Goal: Task Accomplishment & Management: Complete application form

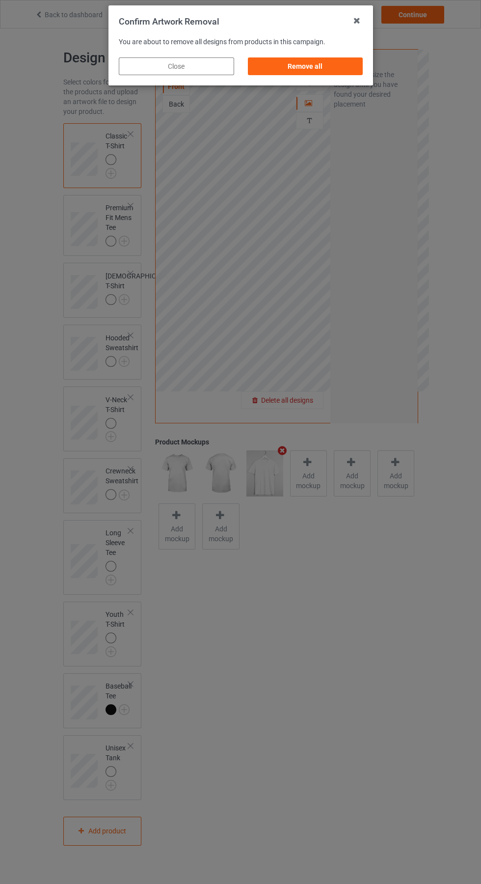
click at [315, 57] on div "Remove all" at bounding box center [304, 66] width 115 height 18
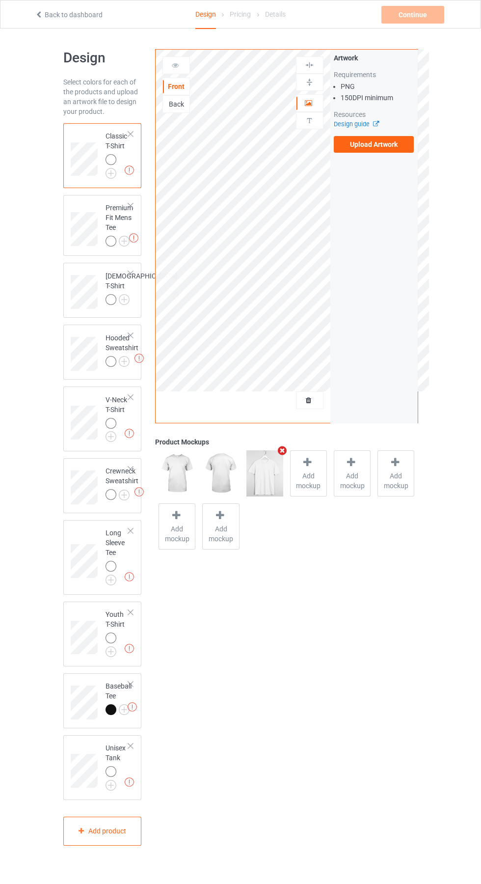
click at [395, 140] on label "Upload Artwork" at bounding box center [374, 144] width 81 height 17
click at [0, 0] on input "Upload Artwork" at bounding box center [0, 0] width 0 height 0
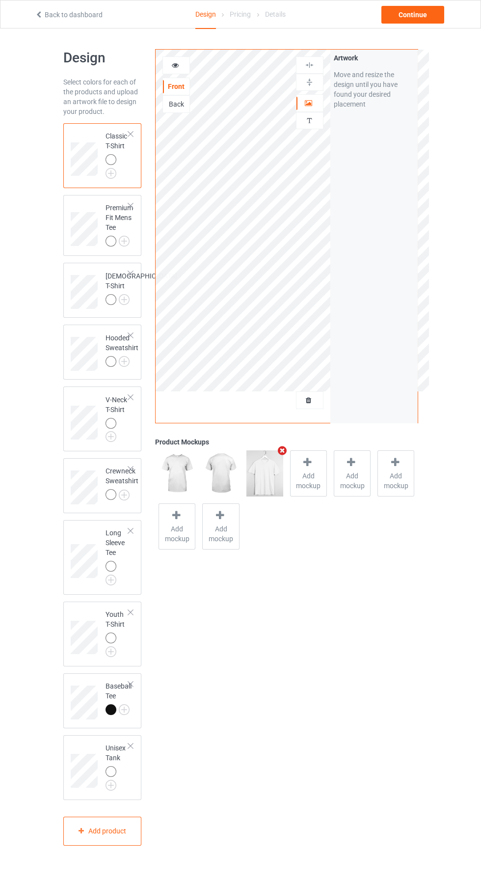
click at [0, 0] on img at bounding box center [0, 0] width 0 height 0
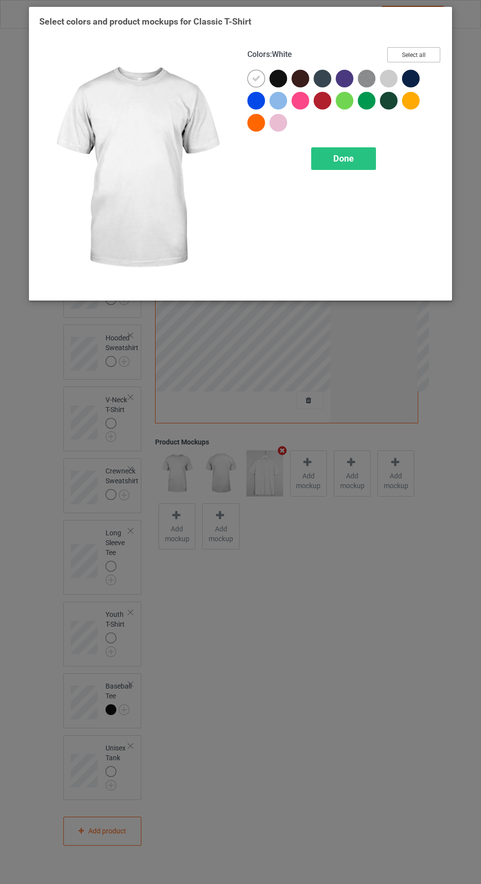
click at [415, 54] on button "Select all" at bounding box center [413, 54] width 53 height 15
click at [344, 158] on span "Done" at bounding box center [343, 158] width 21 height 10
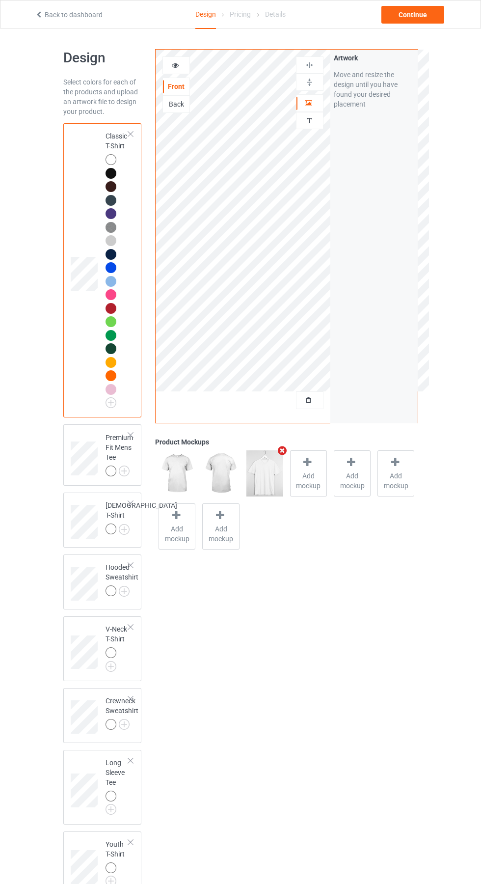
click at [0, 0] on img at bounding box center [0, 0] width 0 height 0
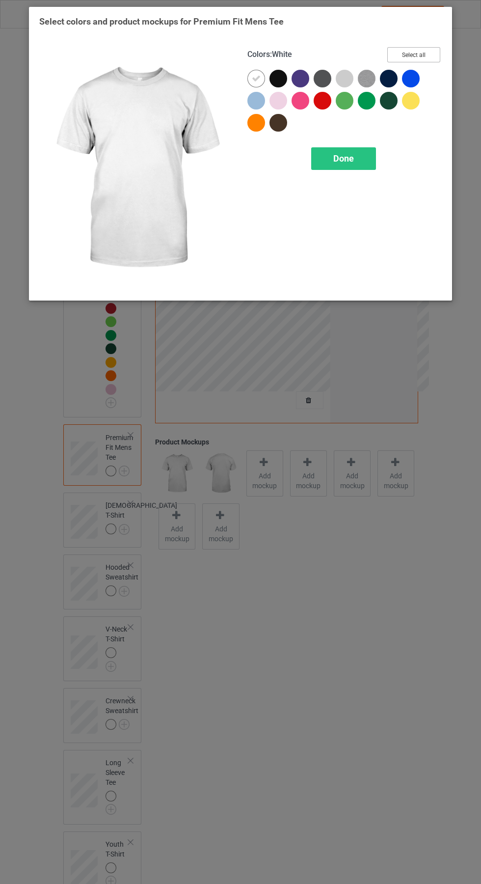
click at [424, 52] on button "Select all" at bounding box center [413, 54] width 53 height 15
click at [360, 166] on div "Done" at bounding box center [343, 158] width 65 height 23
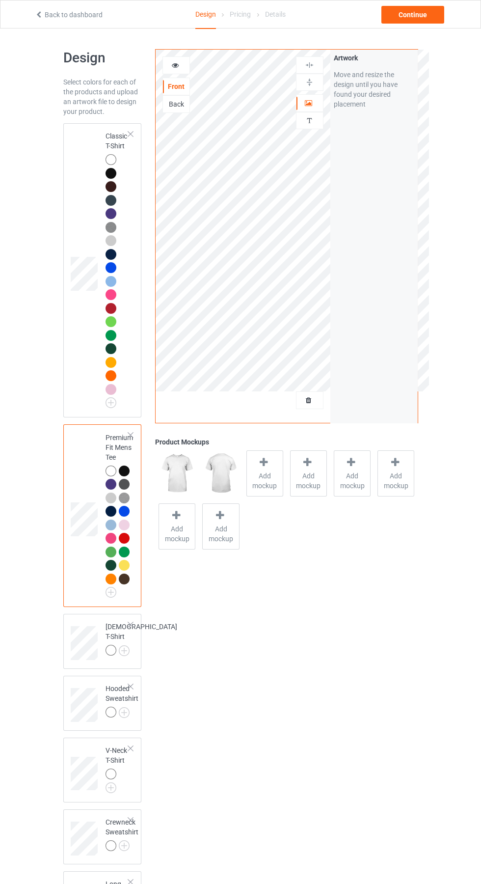
click at [0, 0] on img at bounding box center [0, 0] width 0 height 0
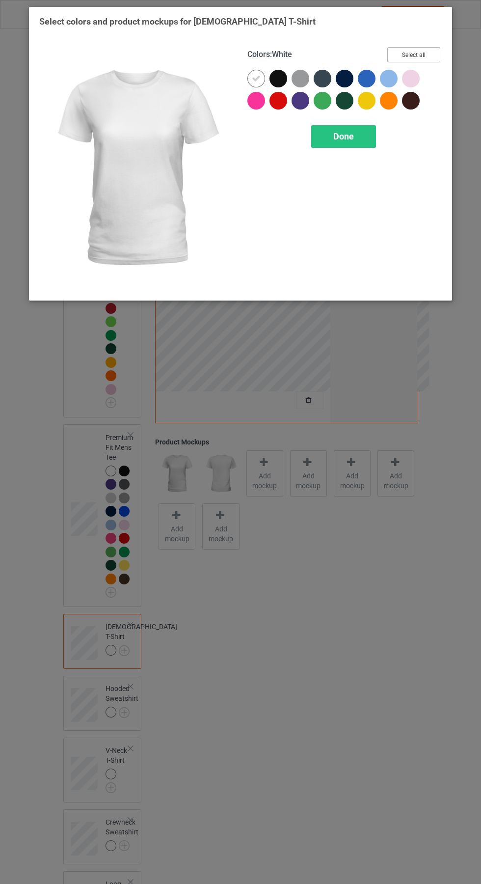
click at [415, 54] on button "Select all" at bounding box center [413, 54] width 53 height 15
click at [356, 145] on div "Done" at bounding box center [343, 136] width 65 height 23
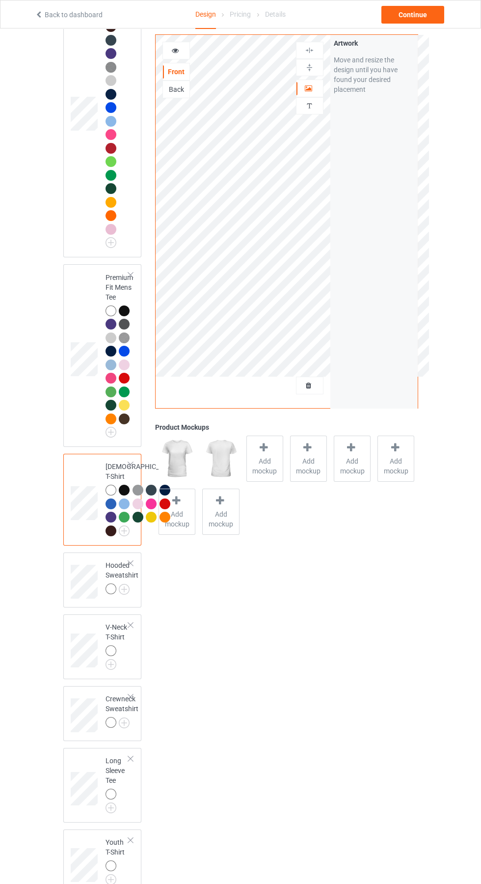
scroll to position [187, 0]
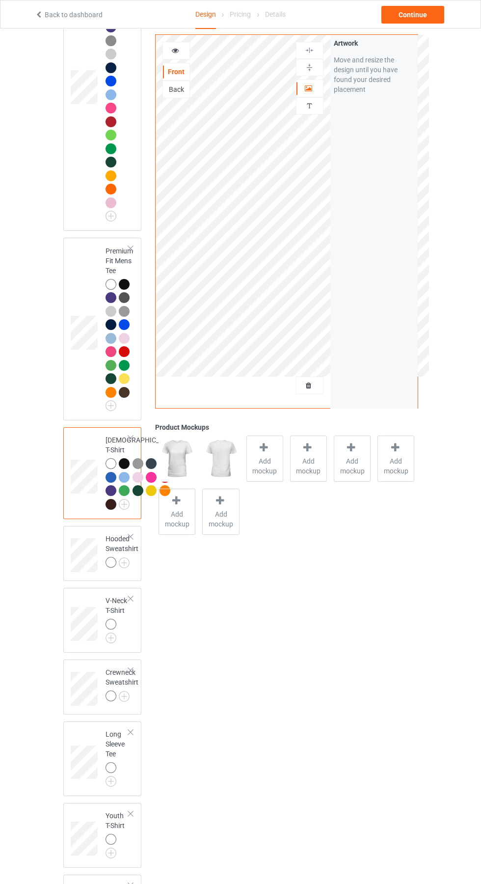
click at [0, 0] on img at bounding box center [0, 0] width 0 height 0
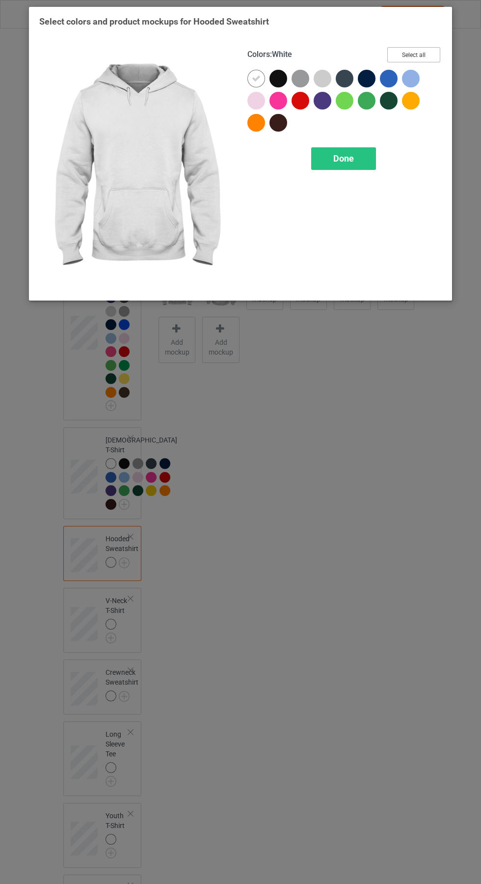
click at [429, 60] on button "Select all" at bounding box center [413, 54] width 53 height 15
click at [360, 168] on div "Done" at bounding box center [343, 158] width 65 height 23
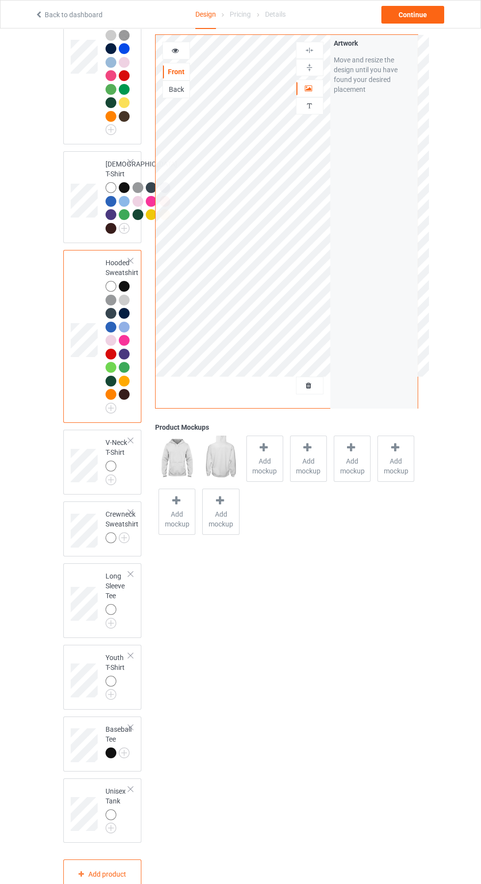
scroll to position [464, 0]
click at [0, 0] on img at bounding box center [0, 0] width 0 height 0
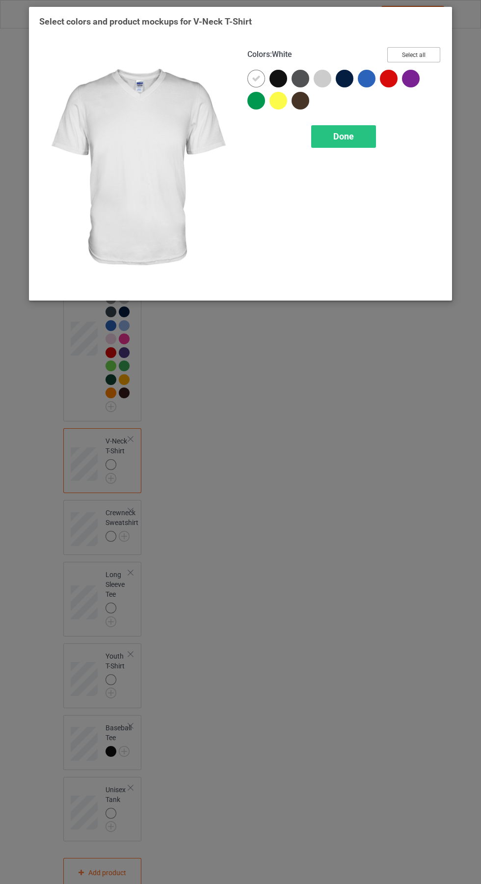
click at [415, 54] on button "Select all" at bounding box center [413, 54] width 53 height 15
click at [357, 146] on div "Done" at bounding box center [343, 136] width 65 height 23
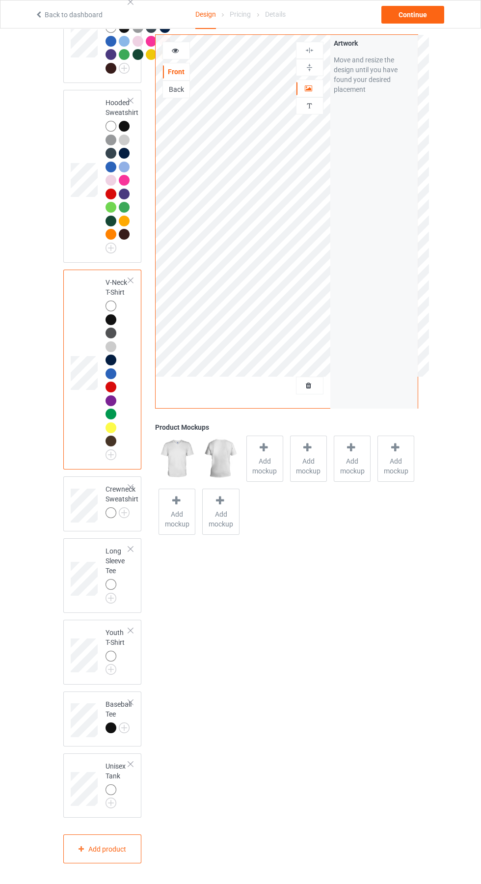
scroll to position [680, 0]
click at [0, 0] on img at bounding box center [0, 0] width 0 height 0
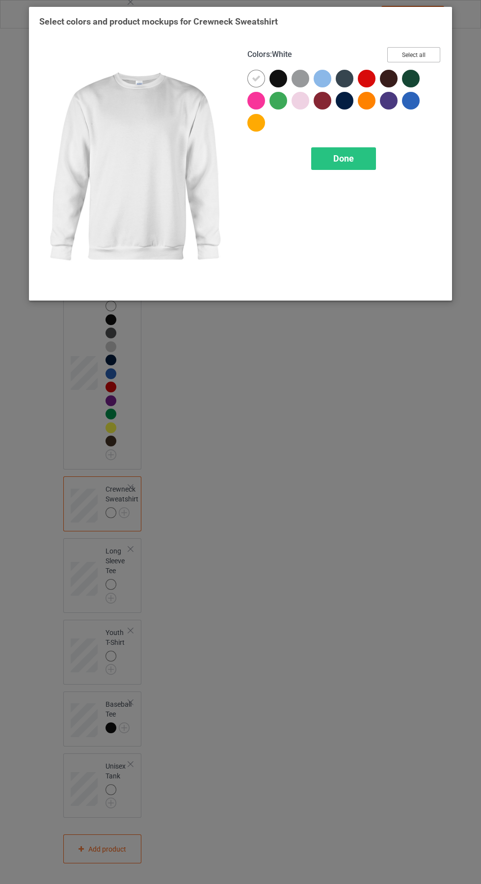
click at [429, 54] on button "Select all" at bounding box center [413, 54] width 53 height 15
click at [363, 165] on div "Done" at bounding box center [343, 158] width 65 height 23
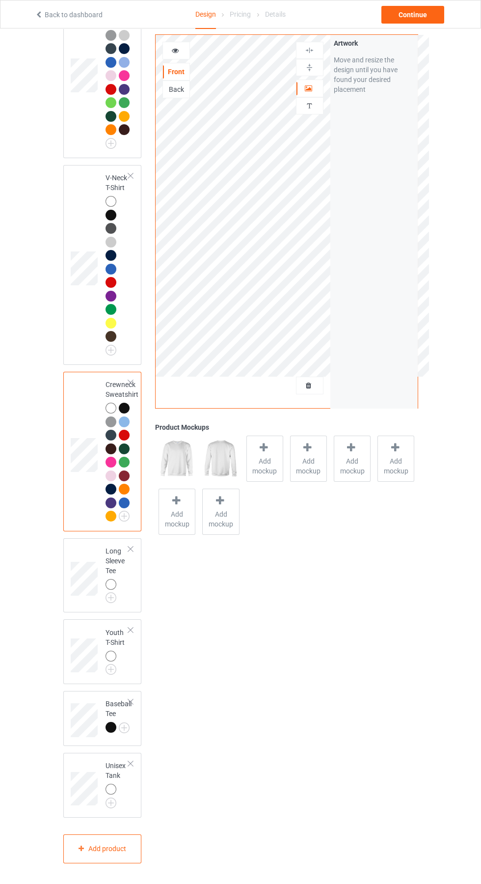
scroll to position [830, 0]
click at [0, 0] on img at bounding box center [0, 0] width 0 height 0
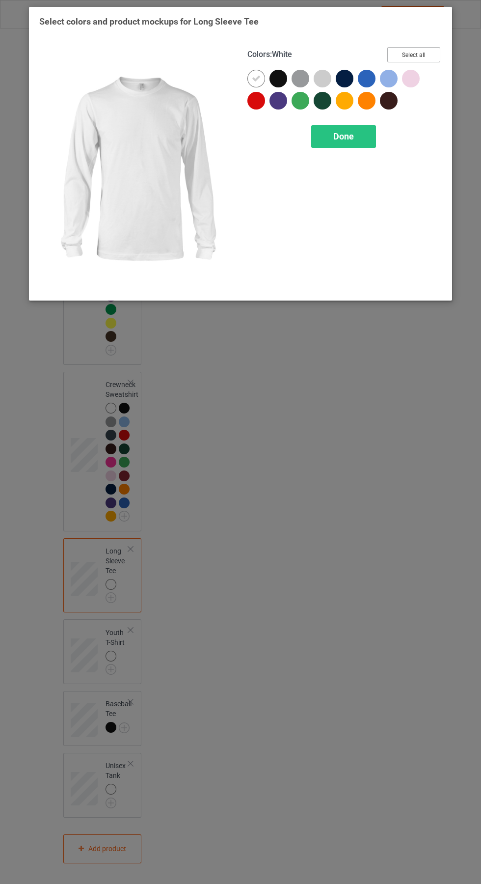
click at [429, 50] on button "Select all" at bounding box center [413, 54] width 53 height 15
click at [344, 136] on span "Done" at bounding box center [343, 136] width 21 height 10
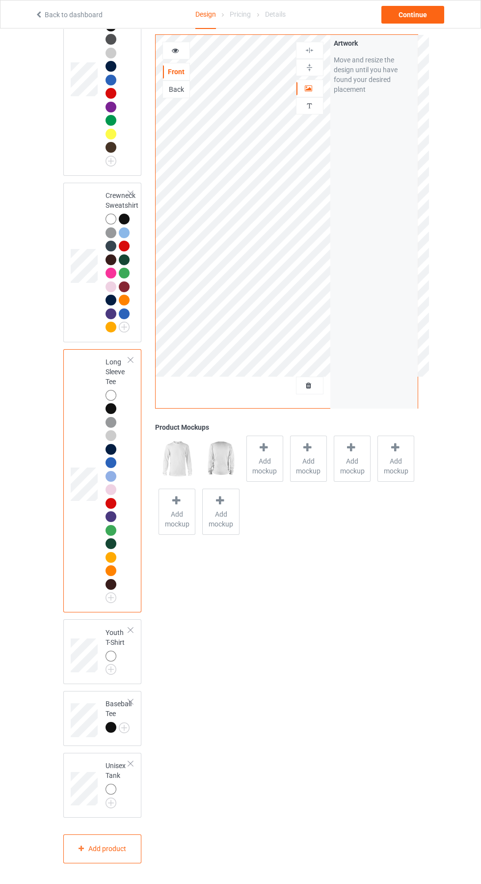
scroll to position [1019, 0]
click at [0, 0] on img at bounding box center [0, 0] width 0 height 0
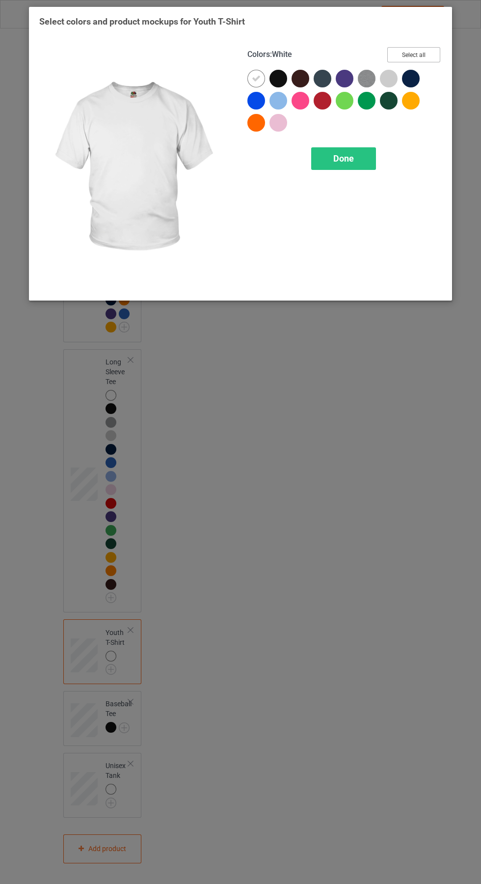
click at [416, 54] on button "Select all" at bounding box center [413, 54] width 53 height 15
click at [351, 166] on div "Done" at bounding box center [343, 158] width 65 height 23
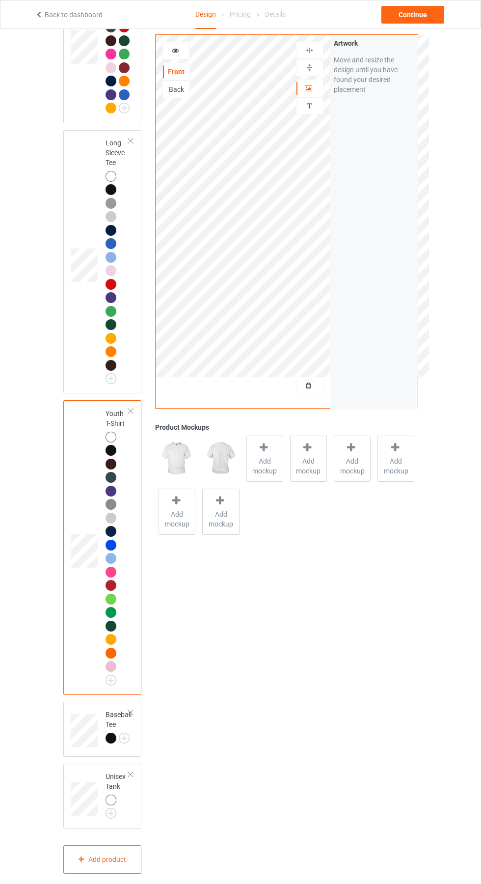
scroll to position [1249, 0]
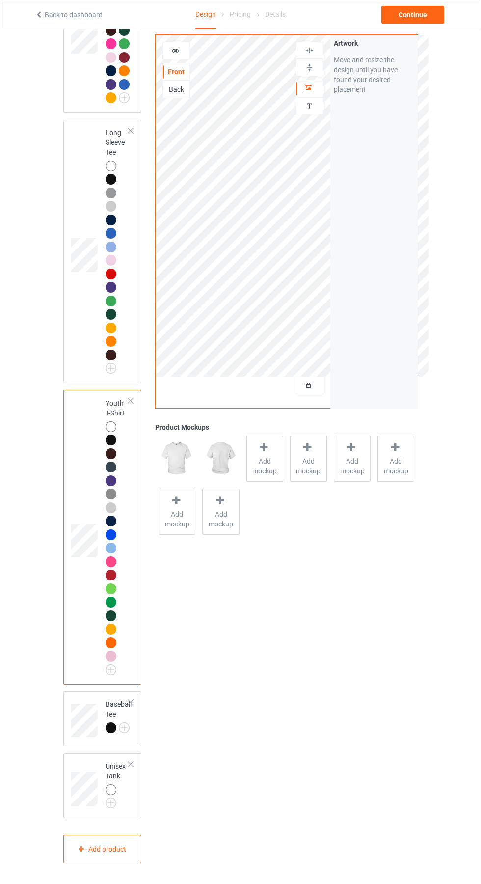
click at [0, 0] on img at bounding box center [0, 0] width 0 height 0
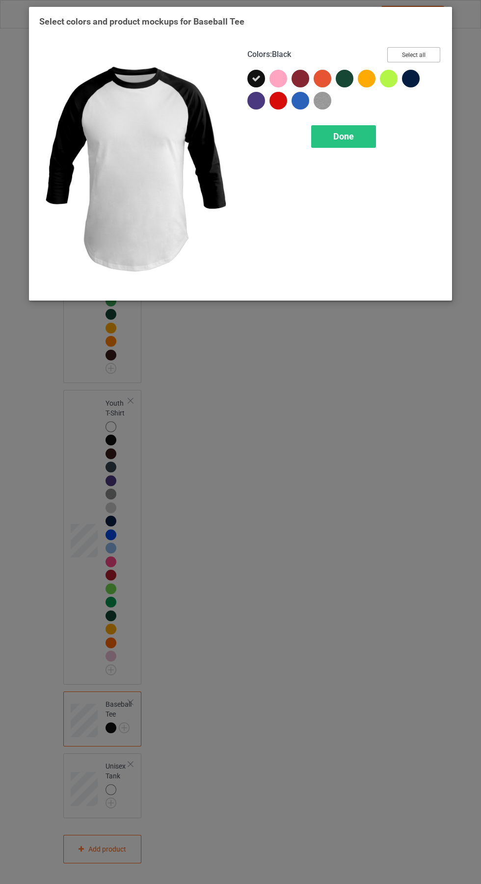
click at [429, 54] on button "Select all" at bounding box center [413, 54] width 53 height 15
click at [366, 145] on div "Done" at bounding box center [343, 136] width 65 height 23
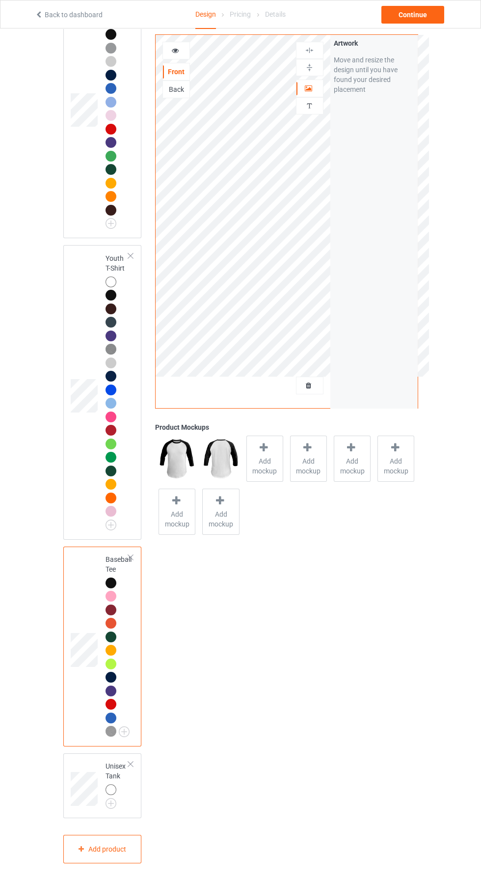
scroll to position [1394, 0]
click at [0, 0] on img at bounding box center [0, 0] width 0 height 0
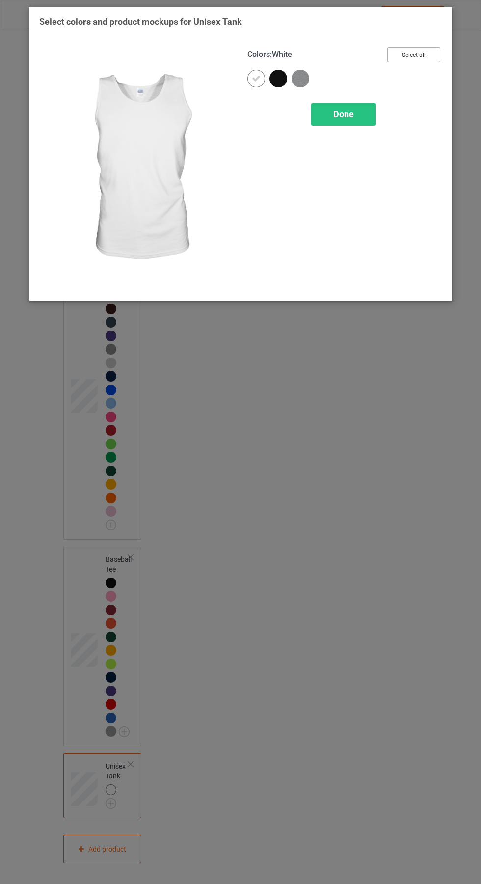
click at [432, 54] on button "Select all" at bounding box center [413, 54] width 53 height 15
click at [363, 116] on div "Done" at bounding box center [343, 114] width 65 height 23
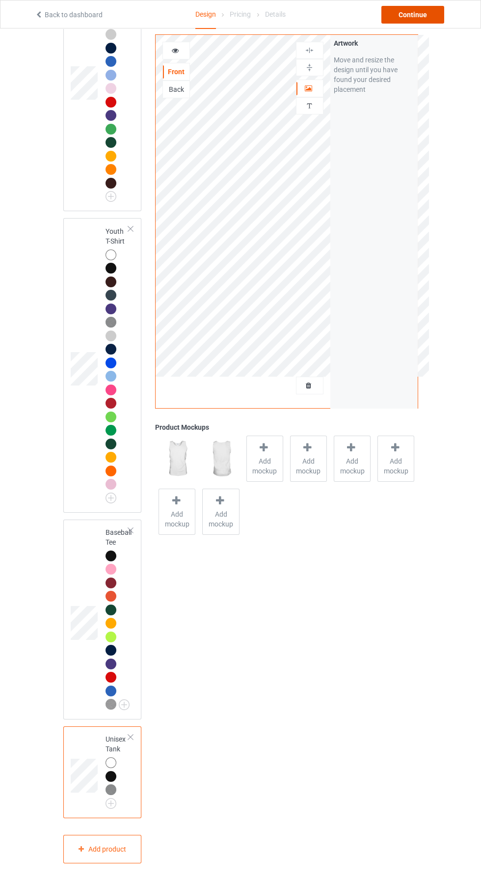
click at [425, 15] on div "Continue" at bounding box center [412, 15] width 63 height 18
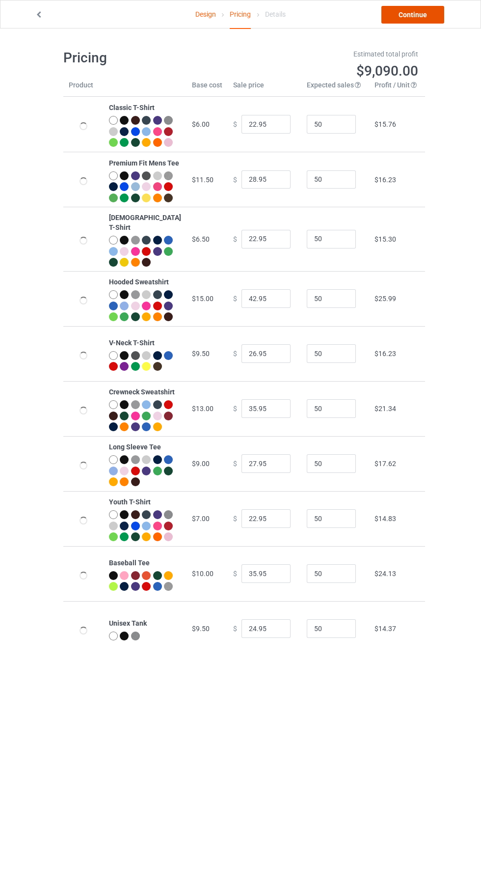
click at [429, 15] on link "Continue" at bounding box center [412, 15] width 63 height 18
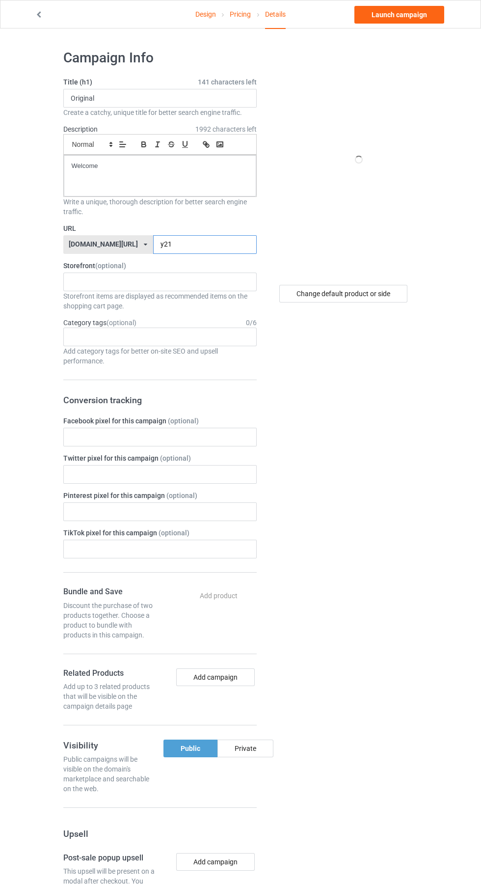
click at [195, 243] on input "y21" at bounding box center [205, 244] width 104 height 19
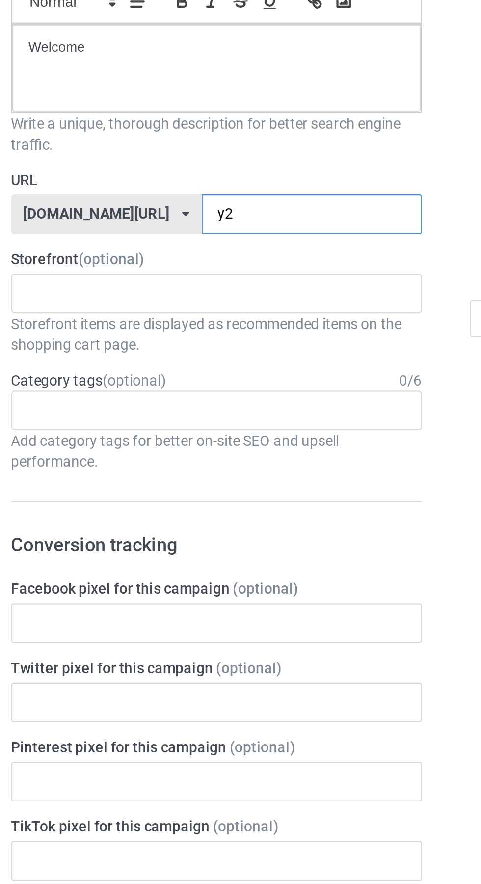
type input "y"
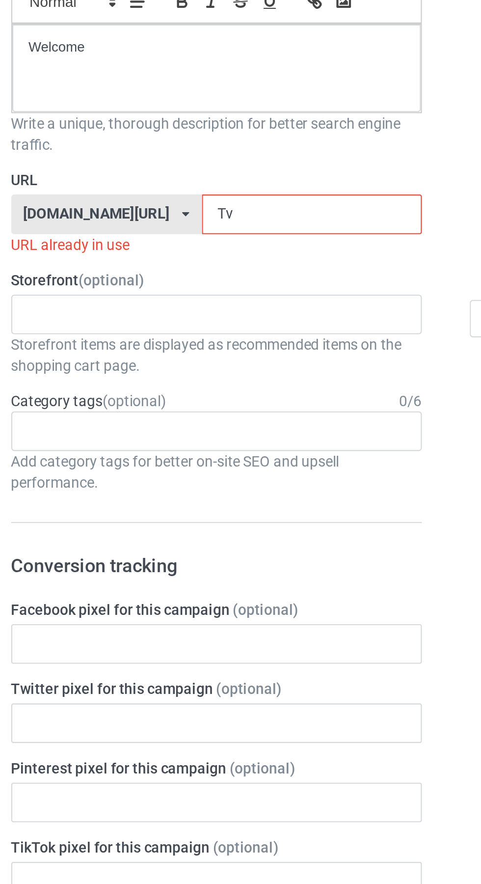
type input "Tvn"
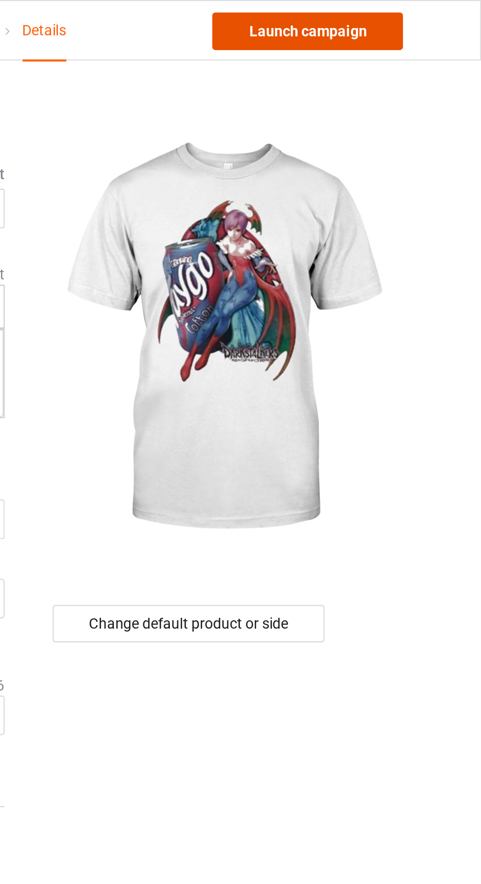
click at [429, 18] on link "Launch campaign" at bounding box center [399, 15] width 90 height 18
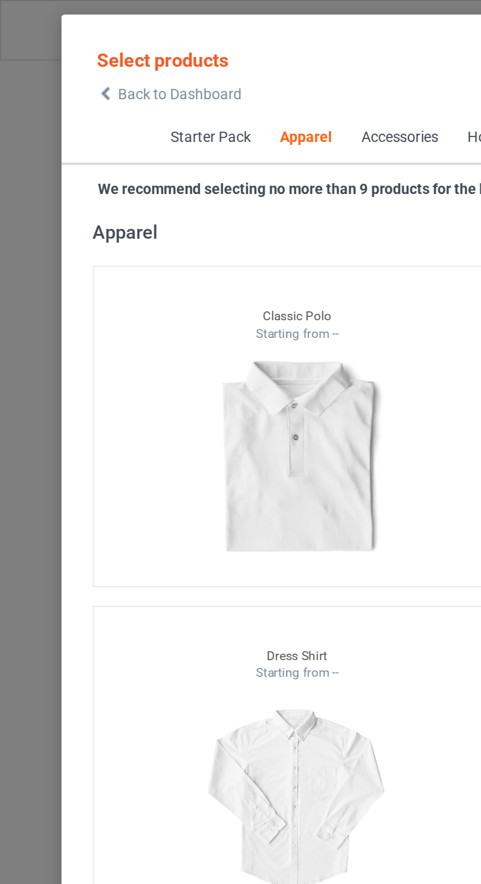
click at [62, 43] on span "Back to Dashboard" at bounding box center [84, 44] width 58 height 8
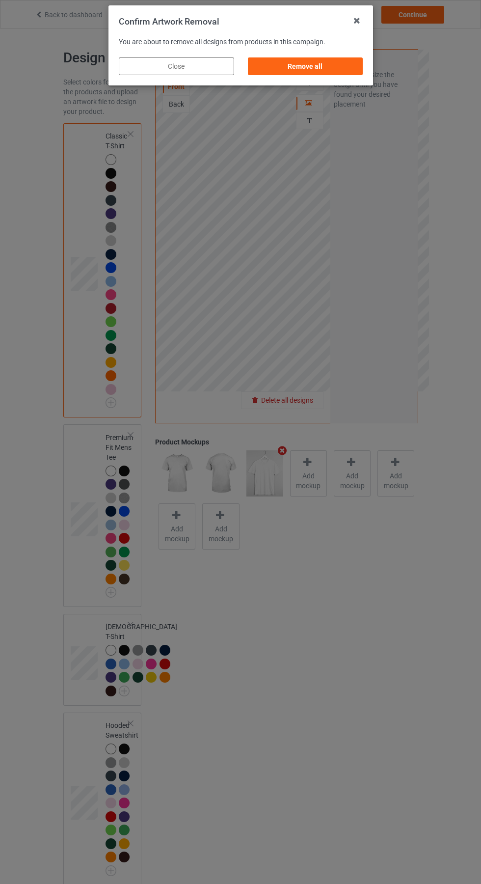
click at [300, 68] on div "Remove all" at bounding box center [304, 66] width 115 height 18
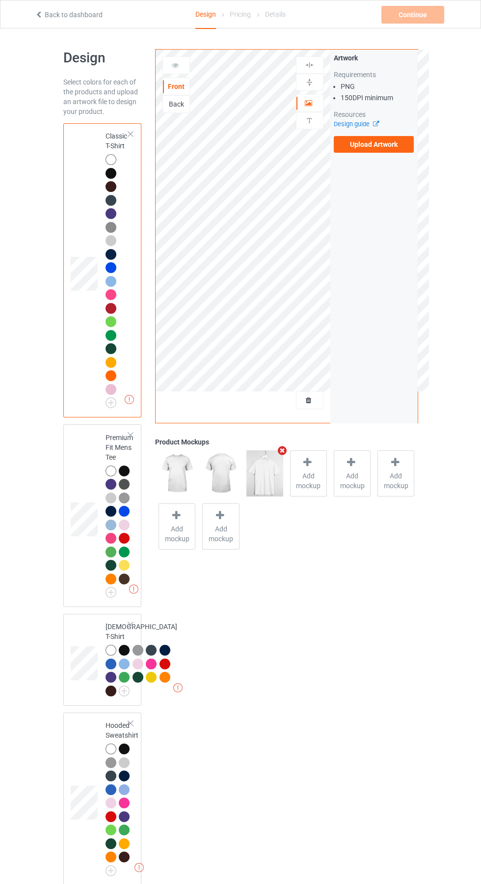
click at [395, 149] on label "Upload Artwork" at bounding box center [374, 144] width 81 height 17
click at [0, 0] on input "Upload Artwork" at bounding box center [0, 0] width 0 height 0
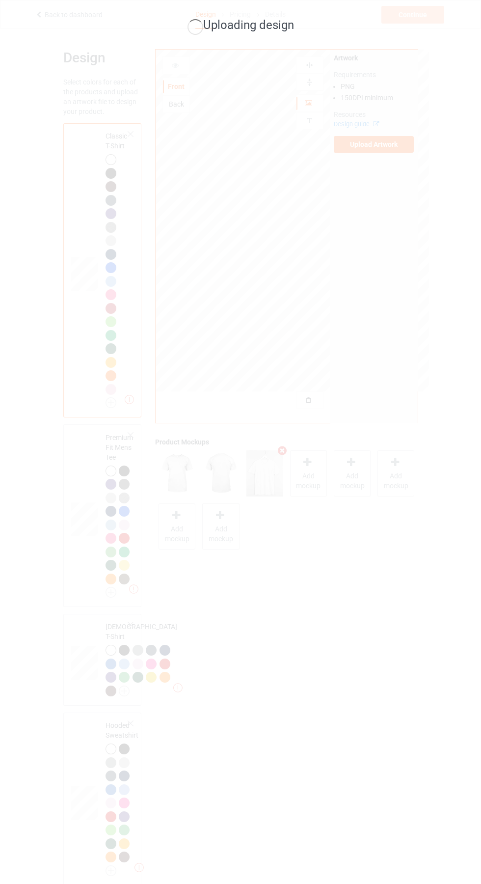
click at [437, 491] on div "Uploading design" at bounding box center [240, 442] width 481 height 884
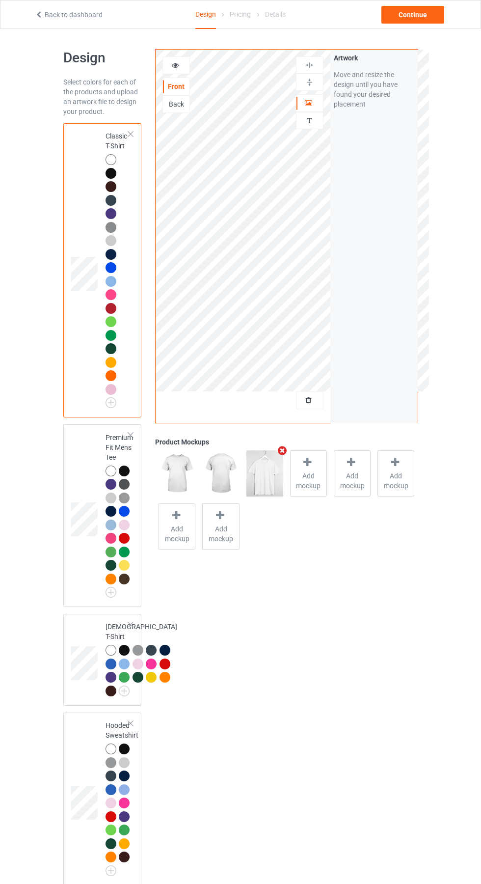
click at [308, 475] on span "Add mockup" at bounding box center [309, 481] width 36 height 20
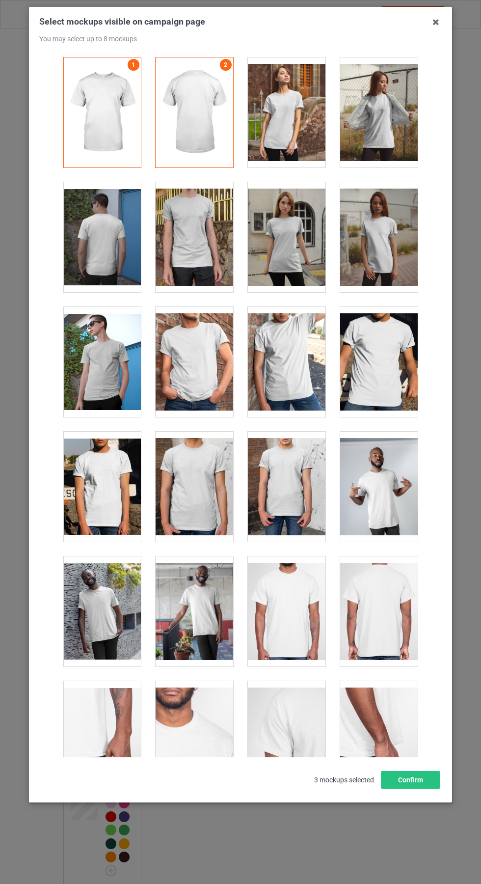
scroll to position [1352, 0]
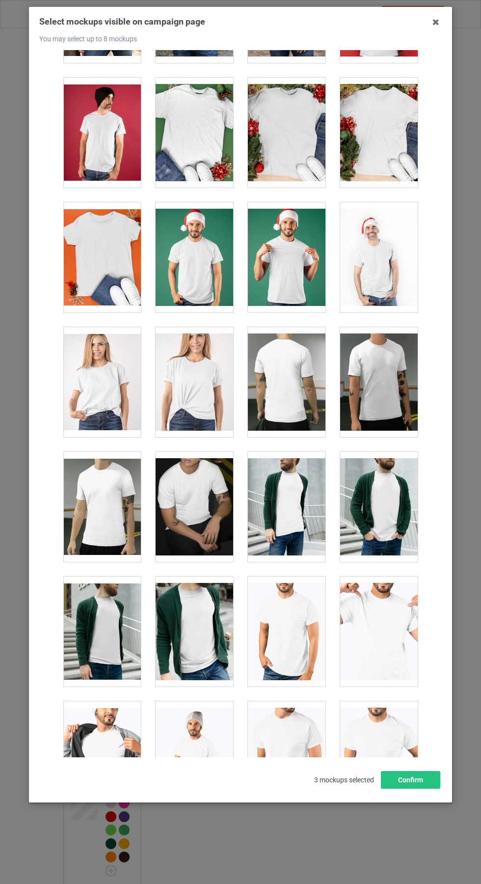
click at [209, 270] on div at bounding box center [195, 257] width 78 height 110
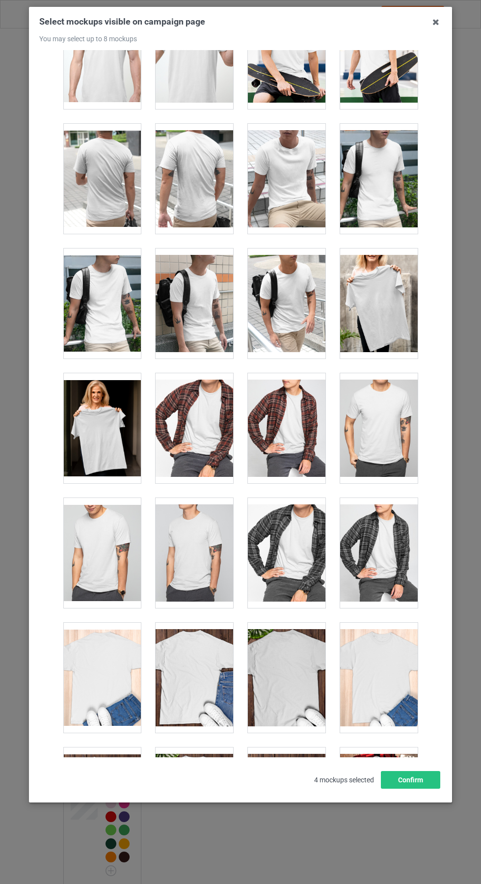
scroll to position [2430, 0]
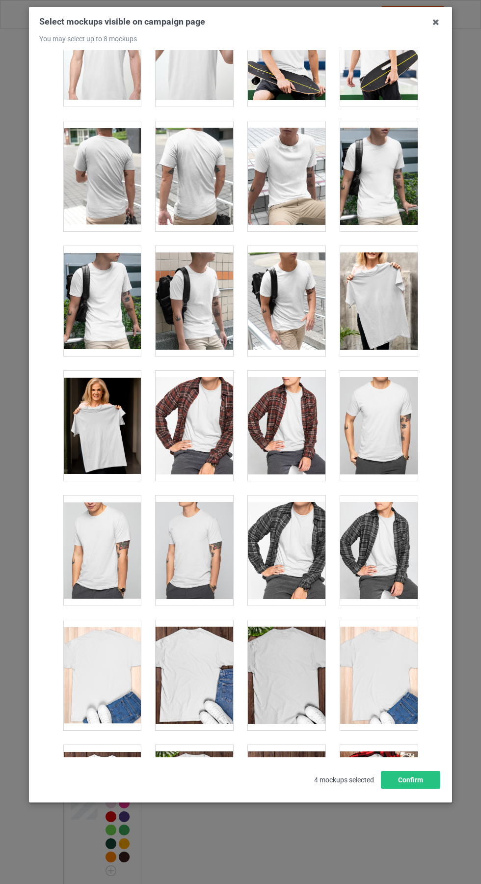
click at [217, 426] on div at bounding box center [195, 426] width 78 height 110
click at [393, 208] on div at bounding box center [379, 176] width 78 height 110
click at [435, 25] on icon at bounding box center [436, 22] width 16 height 16
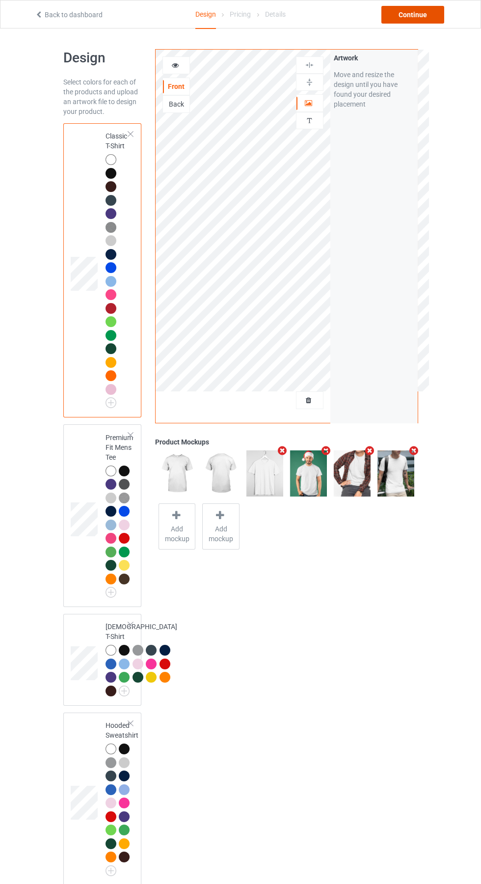
click at [424, 21] on div "Continue" at bounding box center [412, 15] width 63 height 18
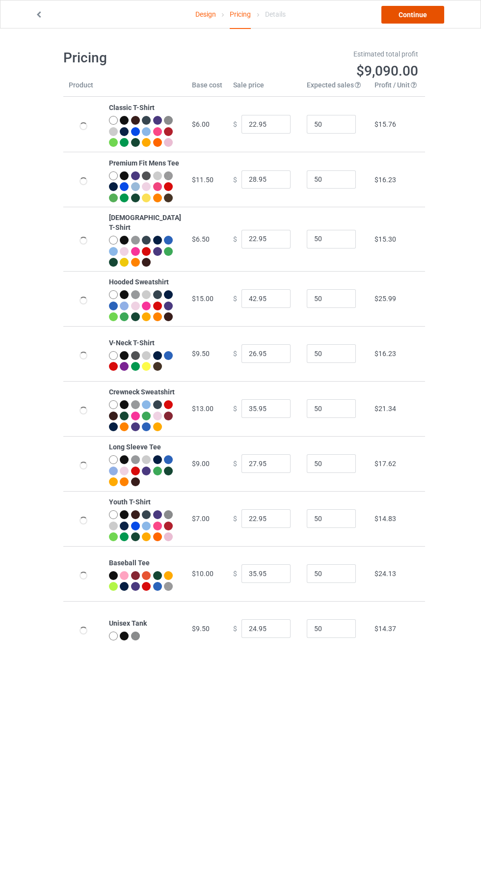
click at [420, 15] on link "Continue" at bounding box center [412, 15] width 63 height 18
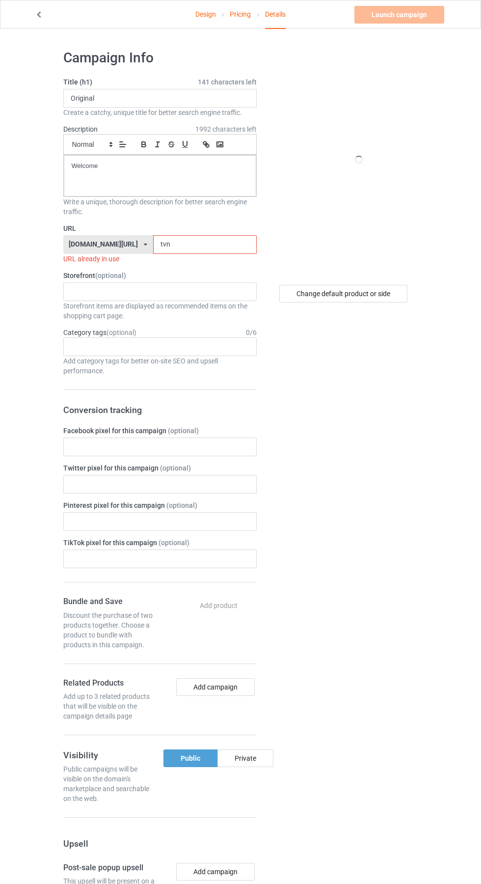
click at [191, 245] on input "tvn" at bounding box center [205, 244] width 104 height 19
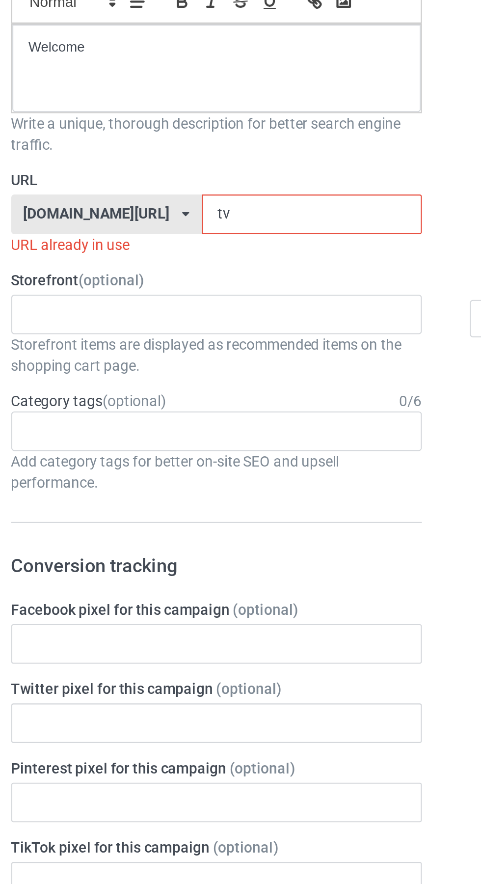
type input "t"
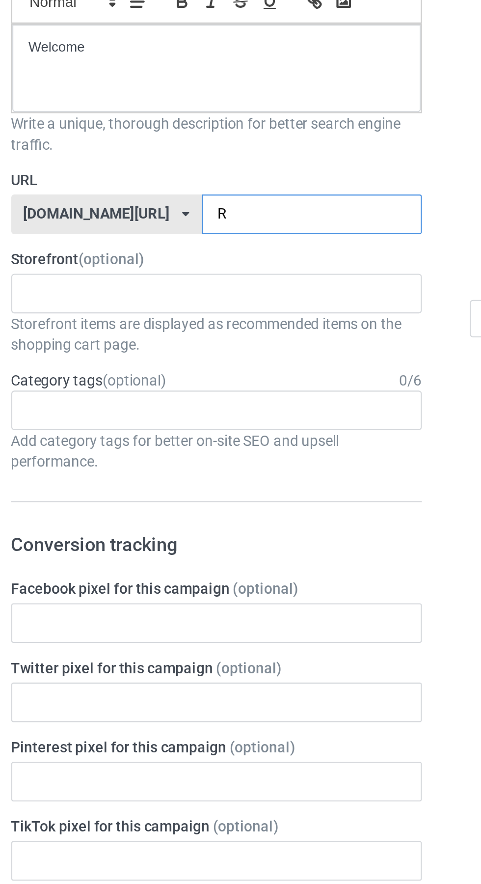
type input "Ra"
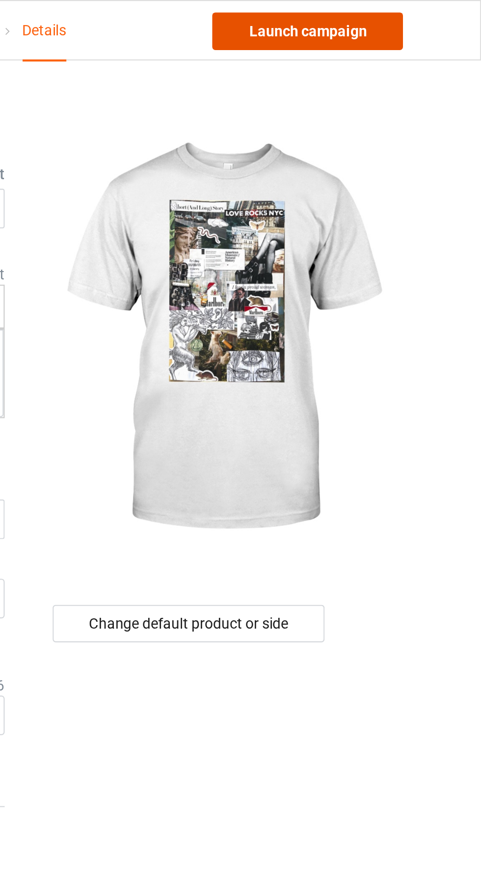
click at [415, 14] on link "Launch campaign" at bounding box center [399, 15] width 90 height 18
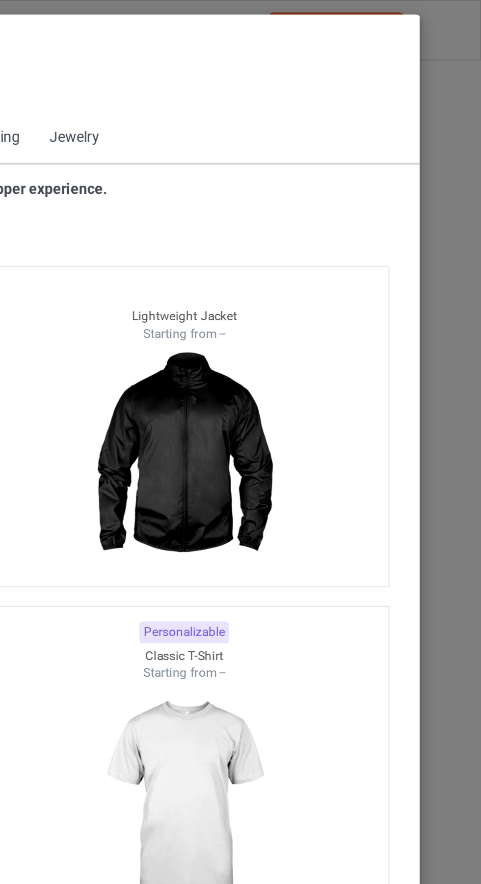
scroll to position [1, 0]
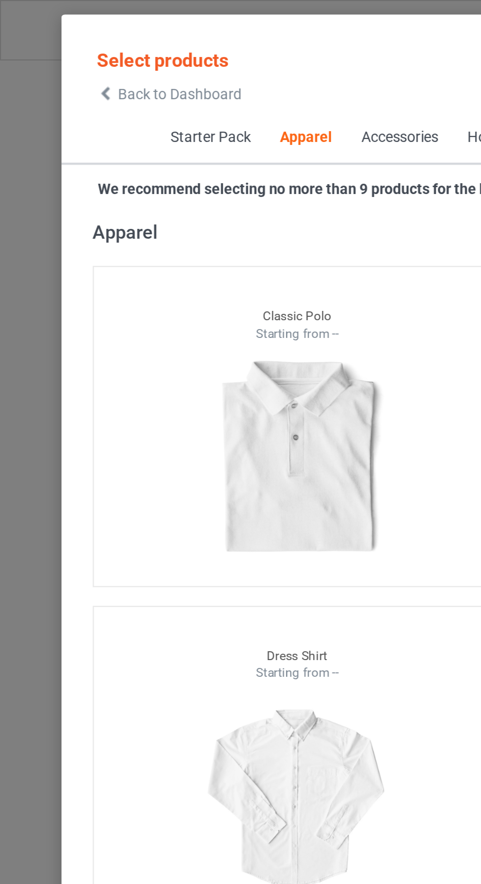
click at [56, 46] on span "Back to Dashboard" at bounding box center [84, 44] width 58 height 8
